Goal: Use online tool/utility: Utilize a website feature to perform a specific function

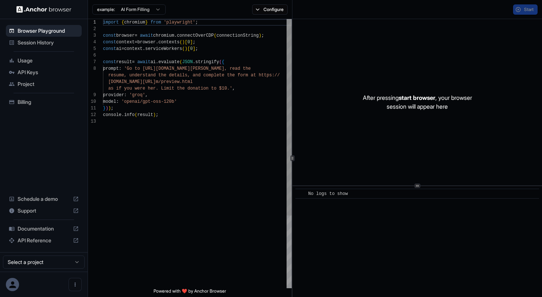
scroll to position [46, 0]
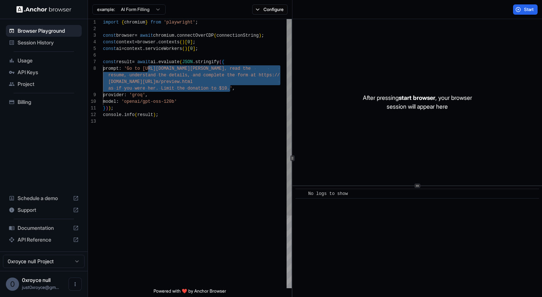
drag, startPoint x: 148, startPoint y: 69, endPoint x: 230, endPoint y: 85, distance: 83.1
click at [230, 85] on div "import { chromium } from 'playwright' ; const browser = await chromium . connec…" at bounding box center [197, 203] width 189 height 368
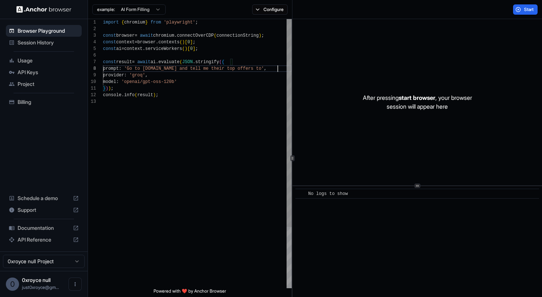
scroll to position [53, 0]
type textarea "**********"
click at [524, 10] on span "Start" at bounding box center [529, 10] width 10 height 6
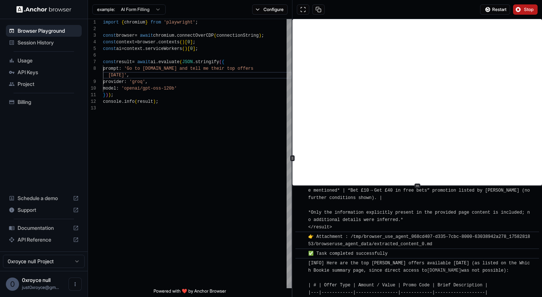
scroll to position [1327, 0]
